Goal: Navigation & Orientation: Find specific page/section

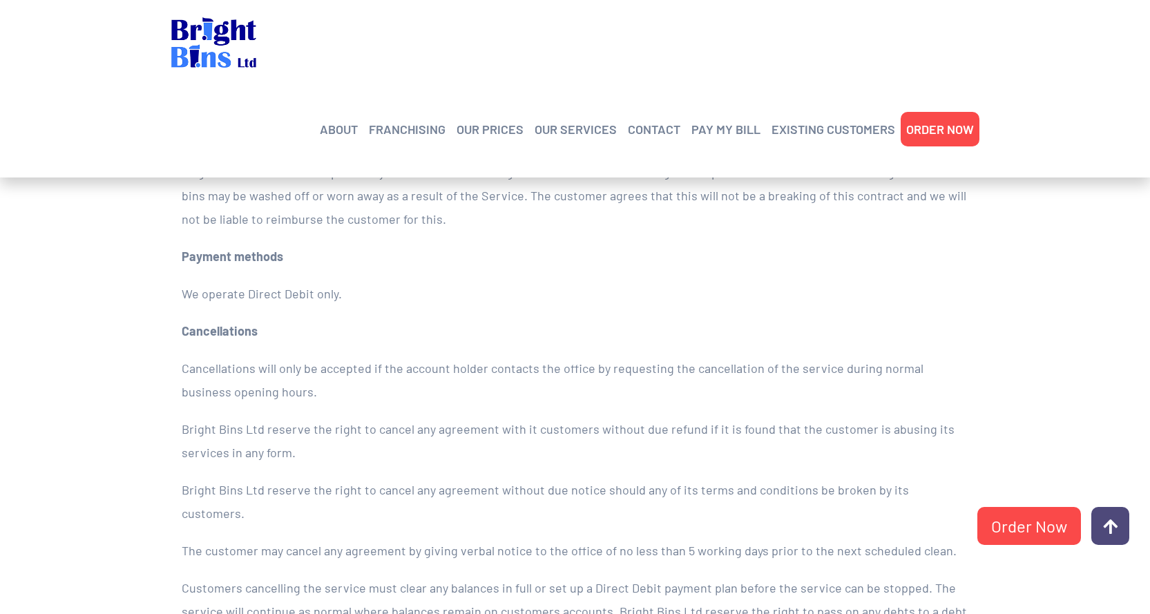
scroll to position [1865, 0]
